Goal: Navigation & Orientation: Go to known website

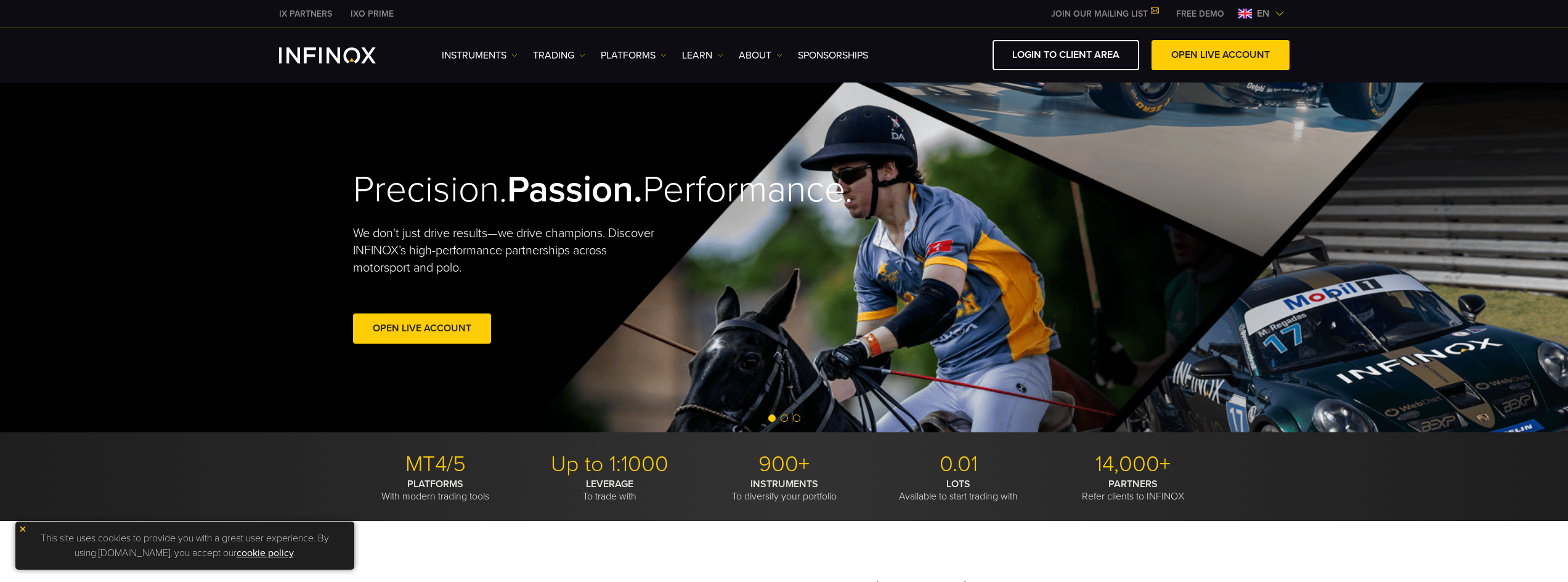
click at [1258, 17] on span "en" at bounding box center [1263, 14] width 23 height 15
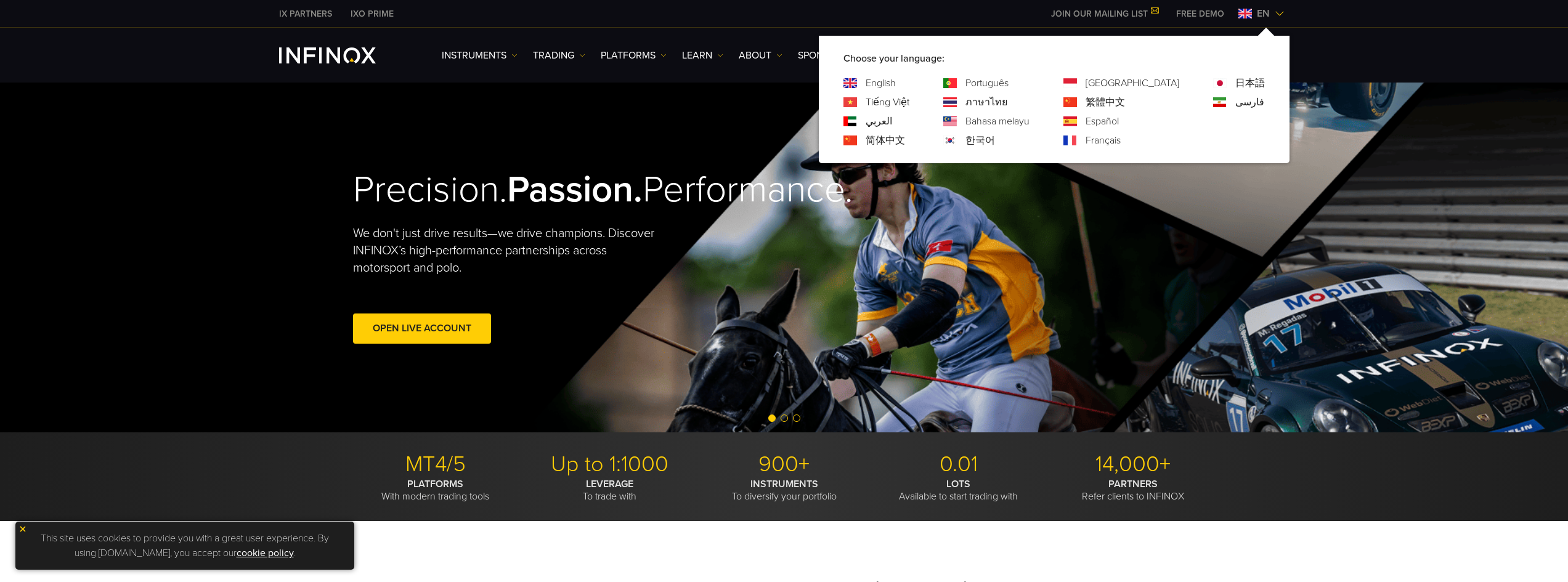
click at [1009, 82] on link "Português" at bounding box center [987, 83] width 43 height 15
